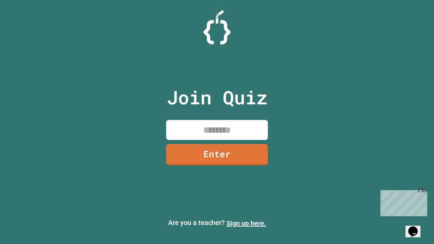
click at [246, 223] on link "Sign up here." at bounding box center [246, 223] width 40 height 8
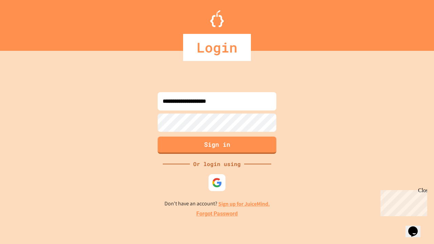
type input "**********"
